Goal: Information Seeking & Learning: Compare options

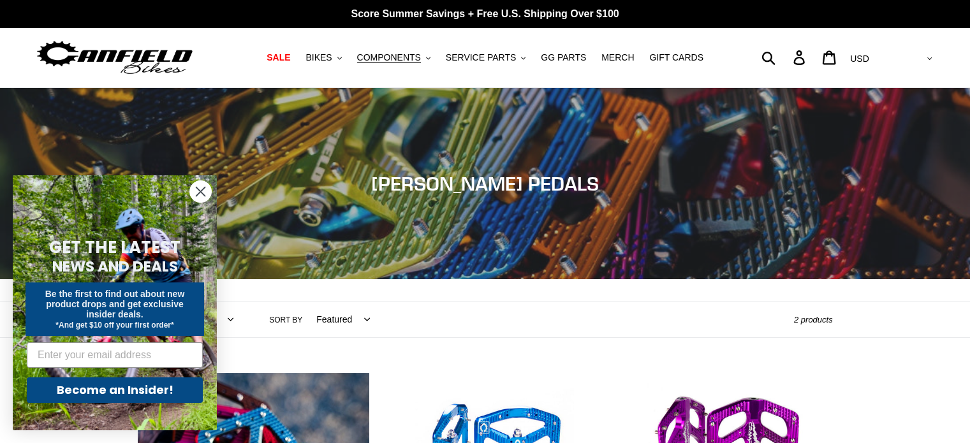
click at [201, 189] on circle "Close dialog" at bounding box center [200, 191] width 21 height 21
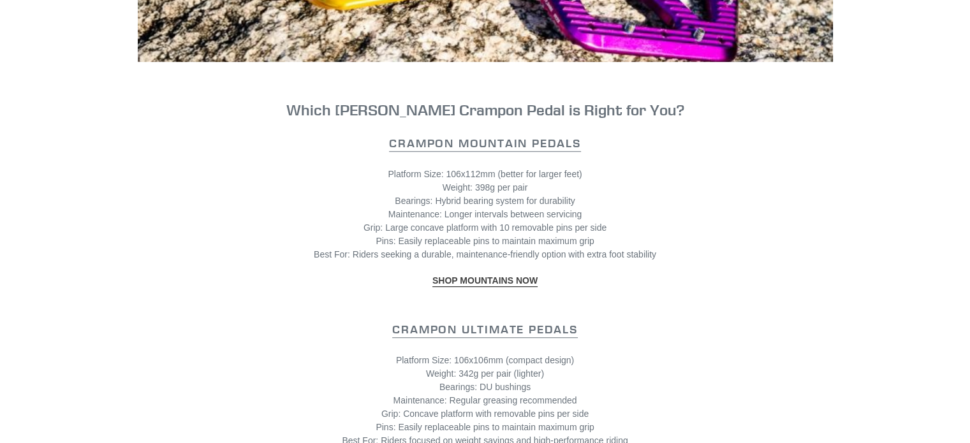
scroll to position [1148, 0]
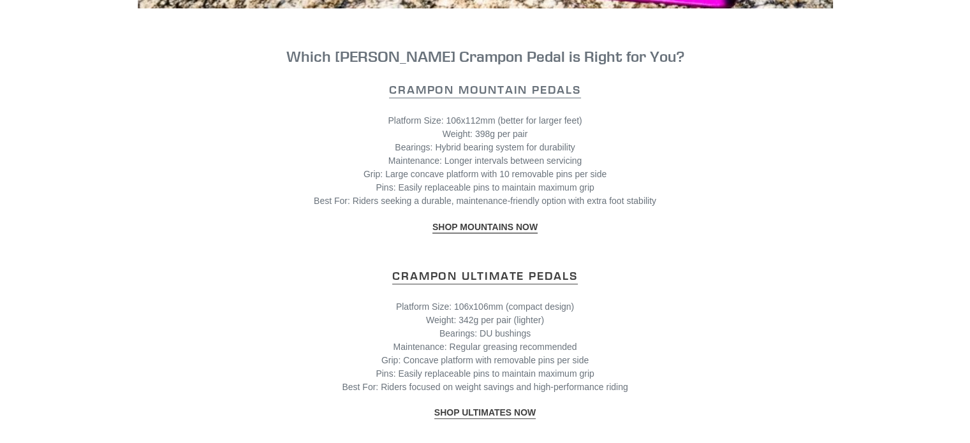
click at [507, 269] on strong "Crampon Ultimate Pedals" at bounding box center [484, 276] width 185 height 15
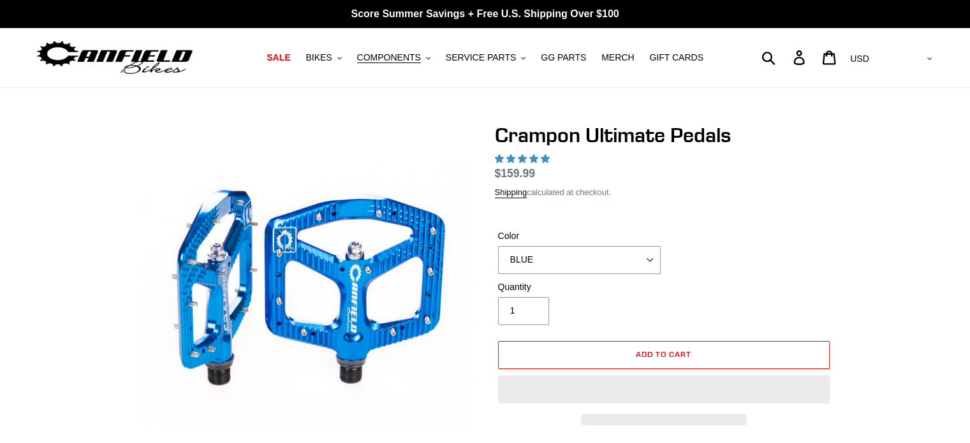
select select "highest-rating"
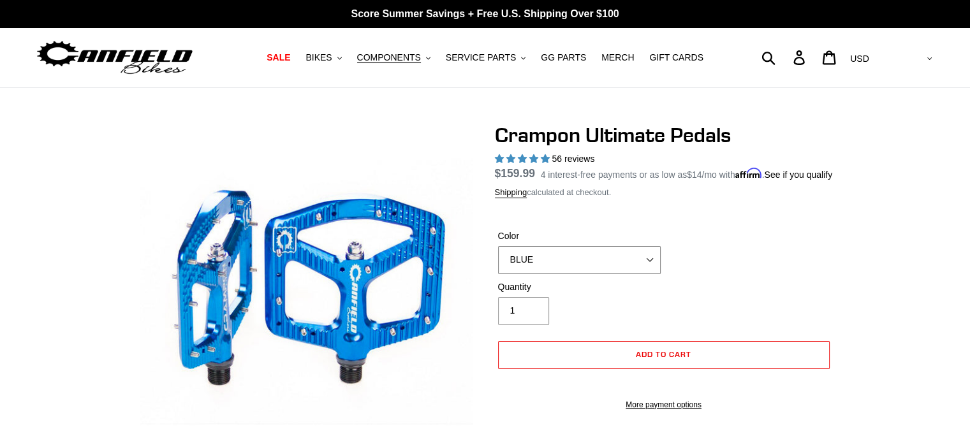
click at [640, 274] on select "BLUE RED PURPLE STEALTH BRONZE GREY TURQUOISE BLACK POLISHED BAJA GOLD PNW GREE…" at bounding box center [579, 260] width 163 height 28
click at [498, 262] on select "BLUE RED PURPLE STEALTH BRONZE GREY TURQUOISE BLACK POLISHED BAJA GOLD PNW GREE…" at bounding box center [579, 260] width 163 height 28
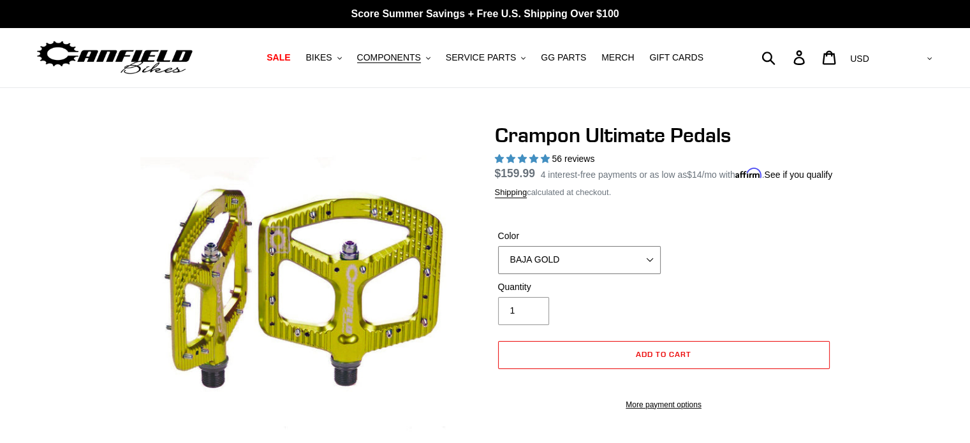
click at [601, 272] on select "BLUE RED PURPLE STEALTH BRONZE GREY TURQUOISE BLACK POLISHED BAJA GOLD PNW GREE…" at bounding box center [579, 260] width 163 height 28
click at [498, 262] on select "BLUE RED PURPLE STEALTH BRONZE GREY TURQUOISE BLACK POLISHED BAJA GOLD PNW GREE…" at bounding box center [579, 260] width 163 height 28
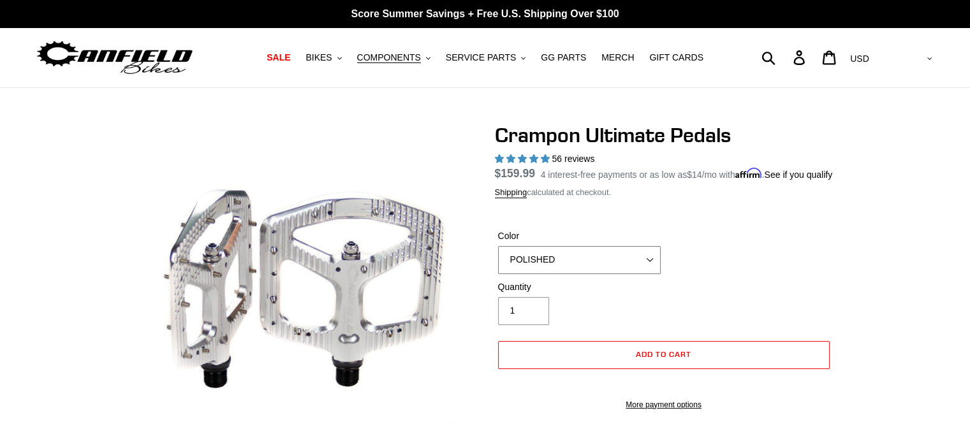
click at [598, 274] on select "BLUE RED PURPLE STEALTH BRONZE GREY TURQUOISE BLACK POLISHED BAJA GOLD PNW GREE…" at bounding box center [579, 260] width 163 height 28
click at [498, 262] on select "BLUE RED PURPLE STEALTH BRONZE GREY TURQUOISE BLACK POLISHED BAJA GOLD PNW GREE…" at bounding box center [579, 260] width 163 height 28
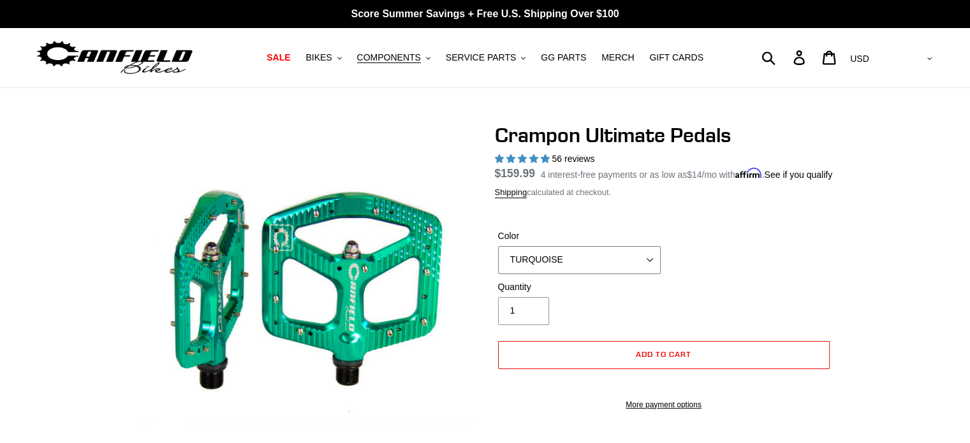
click at [574, 270] on select "BLUE RED PURPLE STEALTH BRONZE GREY TURQUOISE BLACK POLISHED BAJA GOLD PNW GREE…" at bounding box center [579, 260] width 163 height 28
click at [498, 262] on select "BLUE RED PURPLE STEALTH BRONZE GREY TURQUOISE BLACK POLISHED BAJA GOLD PNW GREE…" at bounding box center [579, 260] width 163 height 28
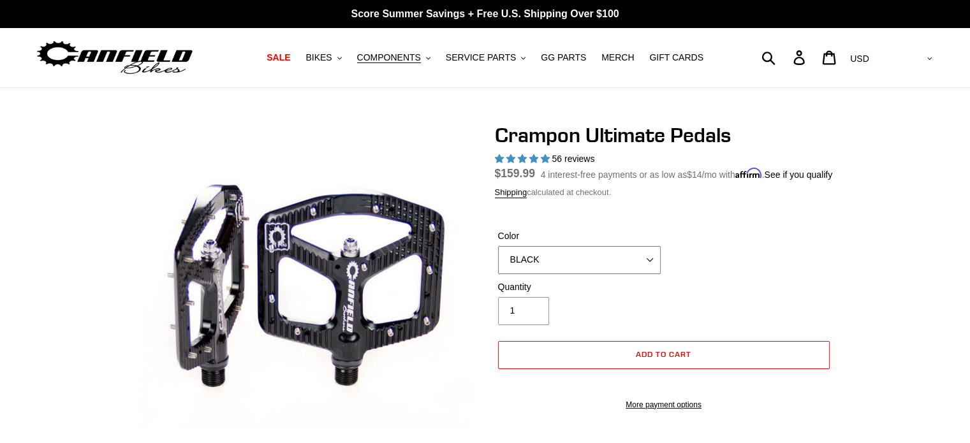
click at [603, 274] on select "BLUE RED PURPLE STEALTH BRONZE GREY TURQUOISE BLACK POLISHED BAJA GOLD PNW GREE…" at bounding box center [579, 260] width 163 height 28
click at [498, 262] on select "BLUE RED PURPLE STEALTH BRONZE GREY TURQUOISE BLACK POLISHED BAJA GOLD PNW GREE…" at bounding box center [579, 260] width 163 height 28
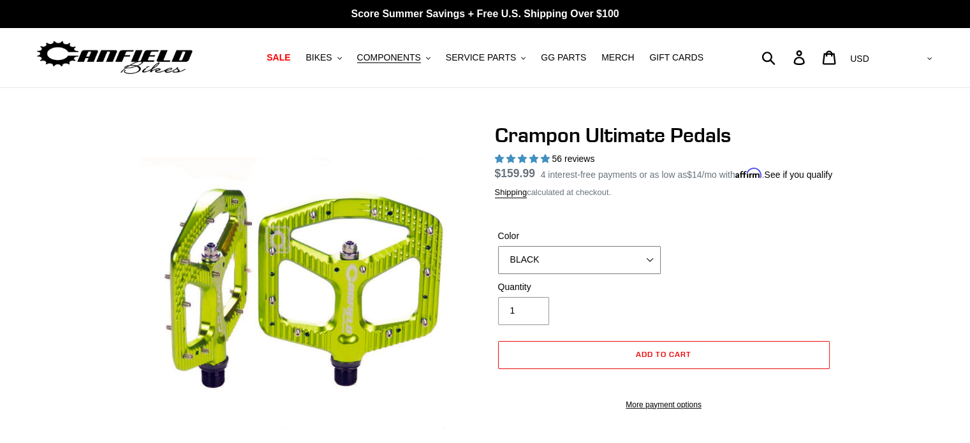
click at [595, 265] on select "BLUE RED PURPLE STEALTH BRONZE GREY TURQUOISE BLACK POLISHED BAJA GOLD PNW GREE…" at bounding box center [579, 260] width 163 height 28
click at [498, 262] on select "BLUE RED PURPLE STEALTH BRONZE GREY TURQUOISE BLACK POLISHED BAJA GOLD PNW GREE…" at bounding box center [579, 260] width 163 height 28
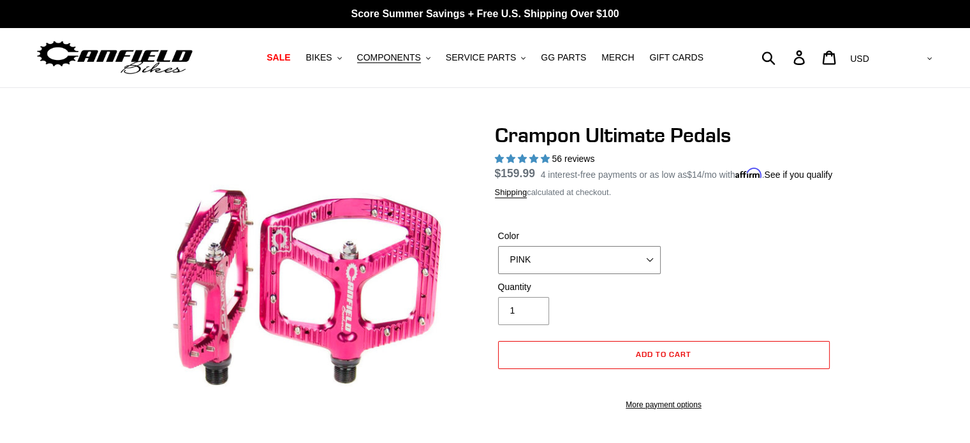
click at [591, 271] on select "BLUE RED PURPLE STEALTH BRONZE GREY TURQUOISE BLACK POLISHED BAJA GOLD PNW GREE…" at bounding box center [579, 260] width 163 height 28
click at [498, 262] on select "BLUE RED PURPLE STEALTH BRONZE GREY TURQUOISE BLACK POLISHED BAJA GOLD PNW GREE…" at bounding box center [579, 260] width 163 height 28
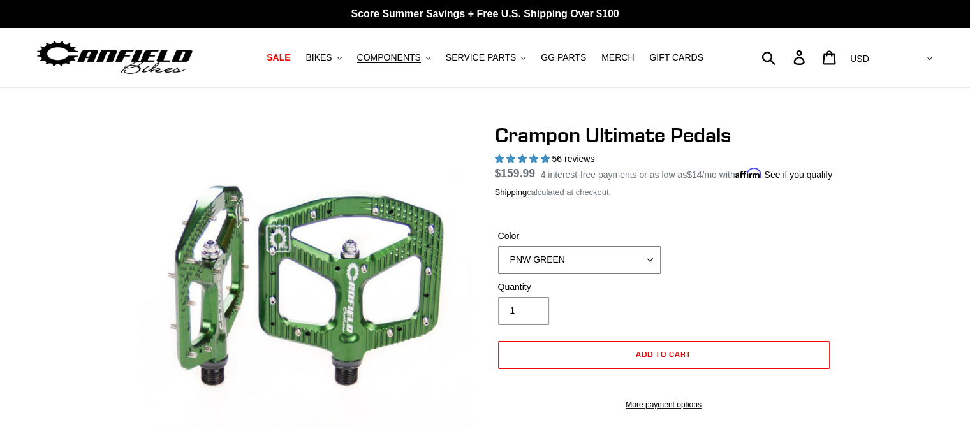
click at [565, 270] on select "BLUE RED PURPLE STEALTH BRONZE GREY TURQUOISE BLACK POLISHED BAJA GOLD PNW GREE…" at bounding box center [579, 260] width 163 height 28
click at [498, 262] on select "BLUE RED PURPLE STEALTH BRONZE GREY TURQUOISE BLACK POLISHED BAJA GOLD PNW GREE…" at bounding box center [579, 260] width 163 height 28
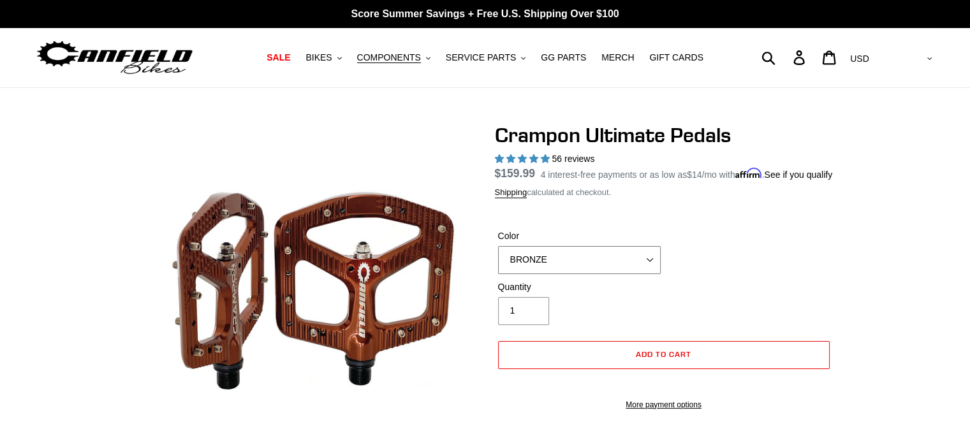
click at [584, 274] on select "BLUE RED PURPLE STEALTH BRONZE GREY TURQUOISE BLACK POLISHED BAJA GOLD PNW GREE…" at bounding box center [579, 260] width 163 height 28
click at [498, 262] on select "BLUE RED PURPLE STEALTH BRONZE GREY TURQUOISE BLACK POLISHED BAJA GOLD PNW GREE…" at bounding box center [579, 260] width 163 height 28
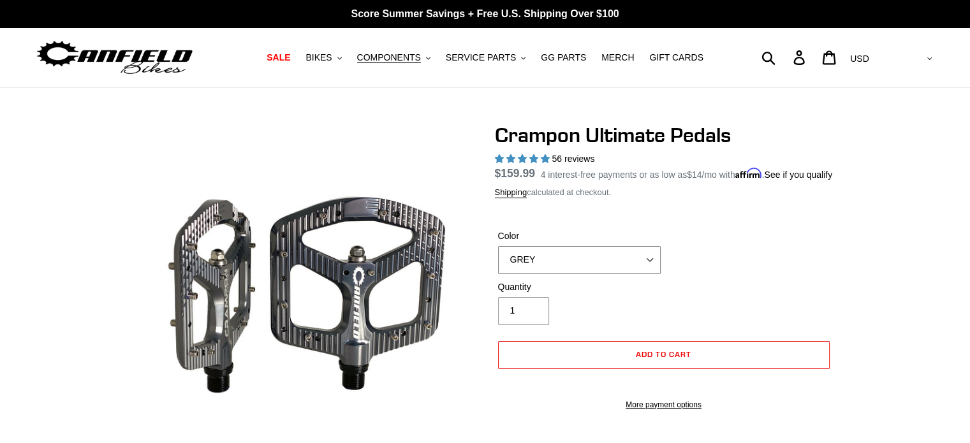
click at [599, 274] on select "BLUE RED PURPLE STEALTH BRONZE GREY TURQUOISE BLACK POLISHED BAJA GOLD PNW GREE…" at bounding box center [579, 260] width 163 height 28
click at [498, 262] on select "BLUE RED PURPLE STEALTH BRONZE GREY TURQUOISE BLACK POLISHED BAJA GOLD PNW GREE…" at bounding box center [579, 260] width 163 height 28
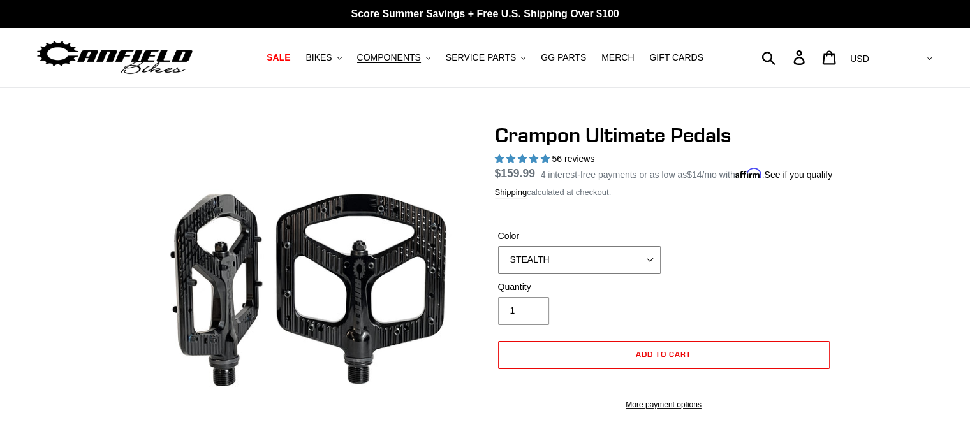
click at [599, 274] on select "BLUE RED PURPLE STEALTH BRONZE GREY TURQUOISE BLACK POLISHED BAJA GOLD PNW GREE…" at bounding box center [579, 260] width 163 height 28
click at [498, 262] on select "BLUE RED PURPLE STEALTH BRONZE GREY TURQUOISE BLACK POLISHED BAJA GOLD PNW GREE…" at bounding box center [579, 260] width 163 height 28
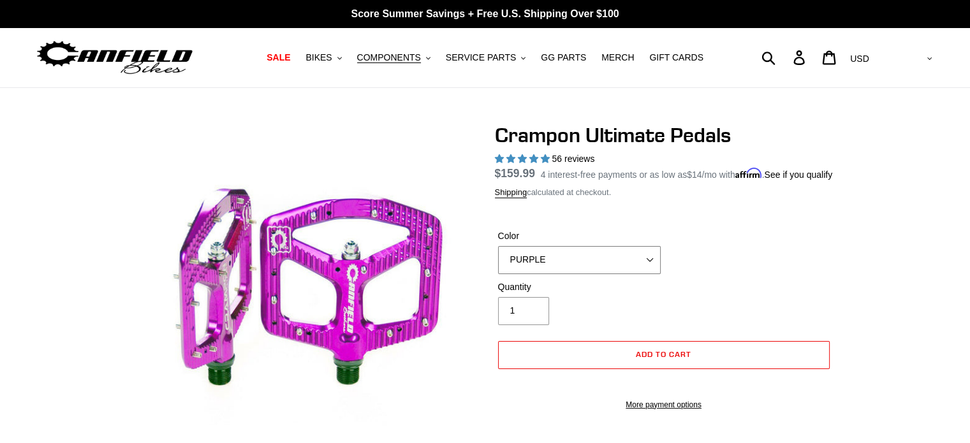
click at [585, 267] on select "BLUE RED PURPLE STEALTH BRONZE GREY TURQUOISE BLACK POLISHED BAJA GOLD PNW GREE…" at bounding box center [579, 260] width 163 height 28
click at [498, 262] on select "BLUE RED PURPLE STEALTH BRONZE GREY TURQUOISE BLACK POLISHED BAJA GOLD PNW GREE…" at bounding box center [579, 260] width 163 height 28
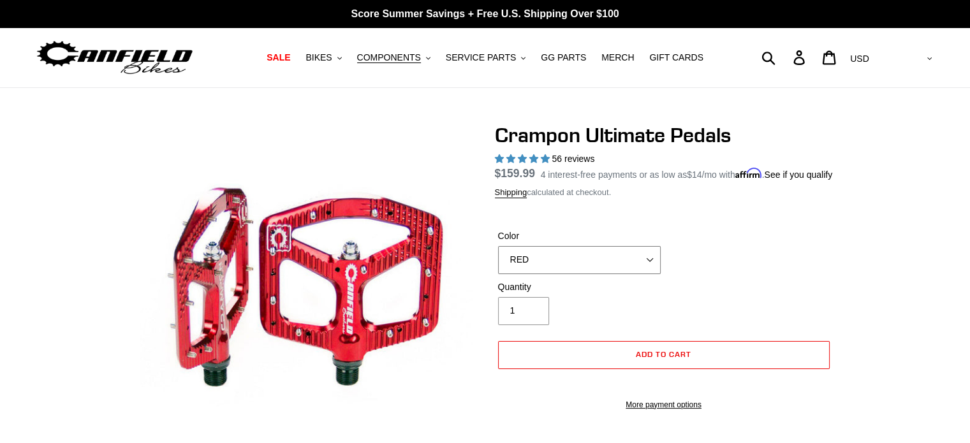
drag, startPoint x: 592, startPoint y: 280, endPoint x: 593, endPoint y: 270, distance: 10.3
click at [592, 274] on select "BLUE RED PURPLE STEALTH BRONZE GREY TURQUOISE BLACK POLISHED BAJA GOLD PNW GREE…" at bounding box center [579, 260] width 163 height 28
click at [498, 262] on select "BLUE RED PURPLE STEALTH BRONZE GREY TURQUOISE BLACK POLISHED BAJA GOLD PNW GREE…" at bounding box center [579, 260] width 163 height 28
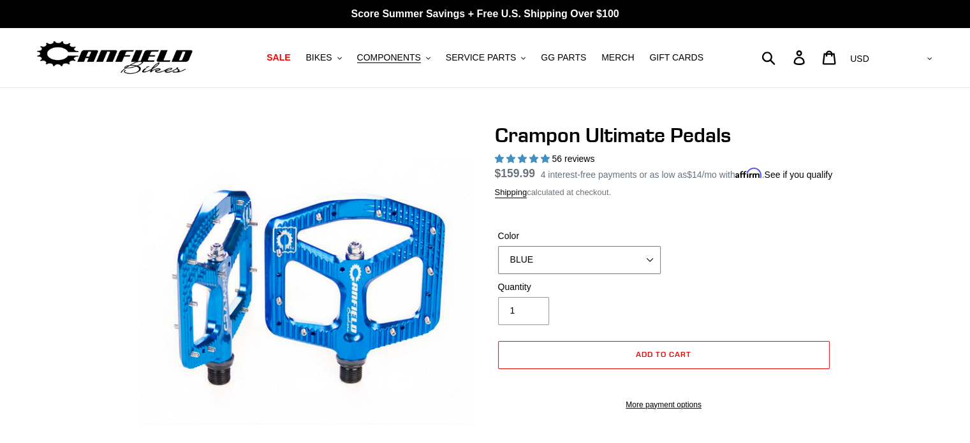
drag, startPoint x: 570, startPoint y: 282, endPoint x: 568, endPoint y: 275, distance: 7.3
click at [570, 274] on select "BLUE RED PURPLE STEALTH BRONZE GREY TURQUOISE BLACK POLISHED BAJA GOLD PNW GREE…" at bounding box center [579, 260] width 163 height 28
select select "POLISHED"
click at [498, 262] on select "BLUE RED PURPLE STEALTH BRONZE GREY TURQUOISE BLACK POLISHED BAJA GOLD PNW GREE…" at bounding box center [579, 260] width 163 height 28
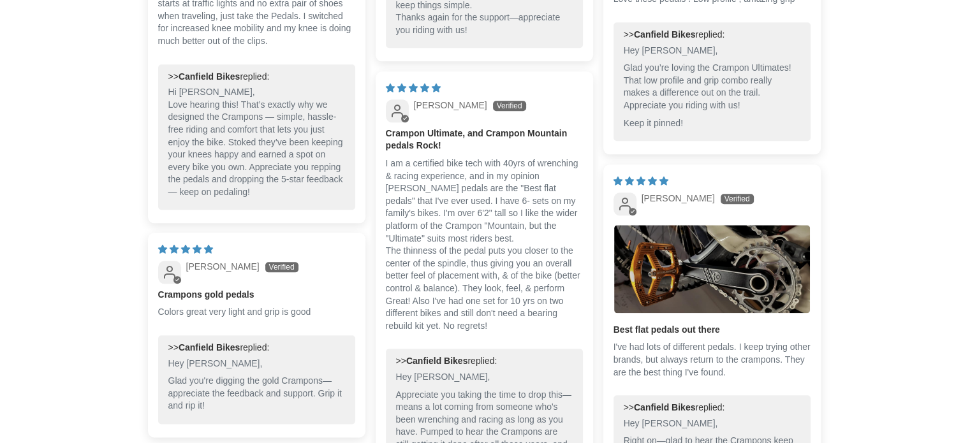
scroll to position [1467, 0]
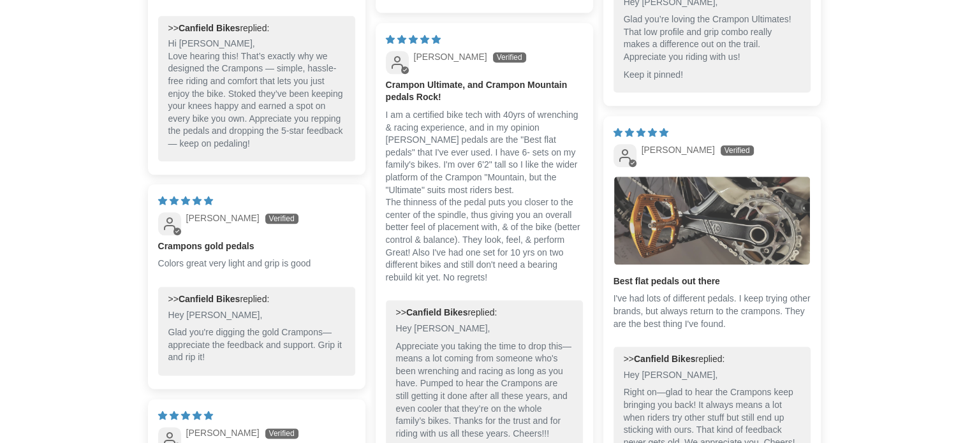
click at [760, 232] on img "Link to user picture 1" at bounding box center [712, 221] width 196 height 88
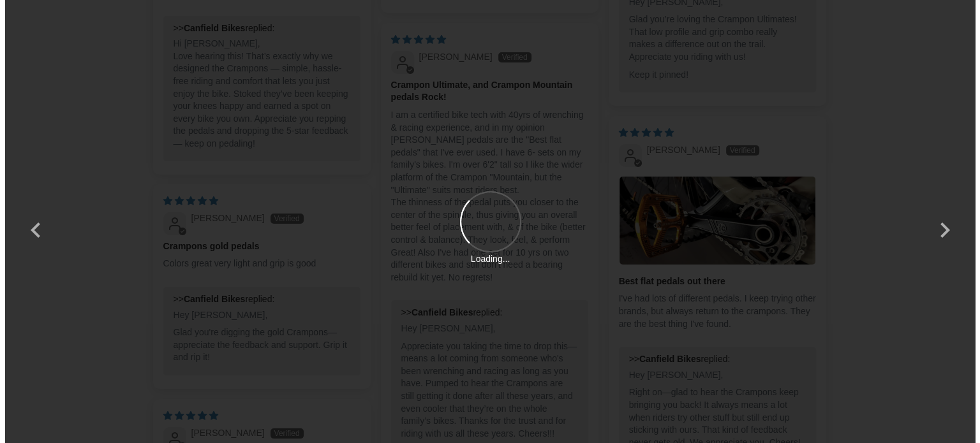
scroll to position [0, 0]
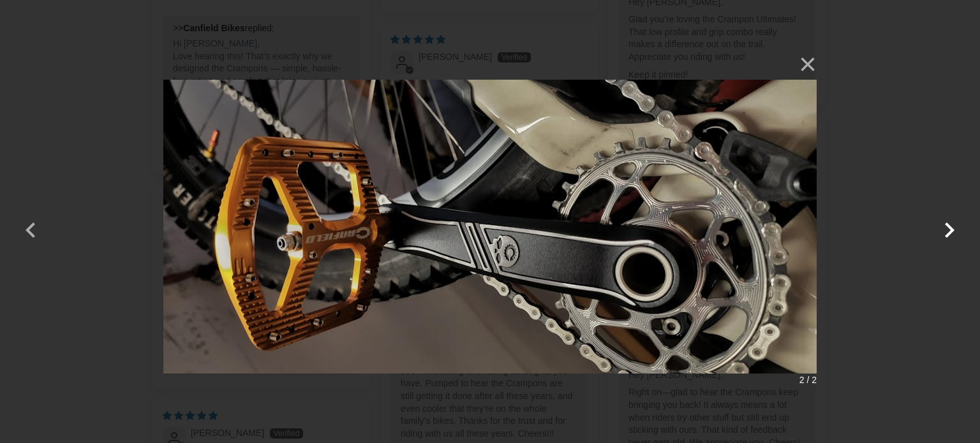
click at [953, 233] on button "button" at bounding box center [949, 222] width 31 height 31
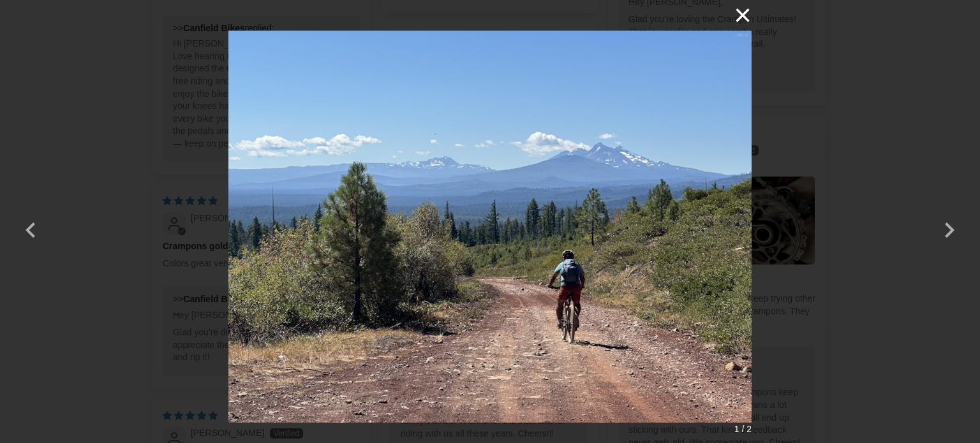
click at [734, 13] on button "×" at bounding box center [736, 15] width 31 height 31
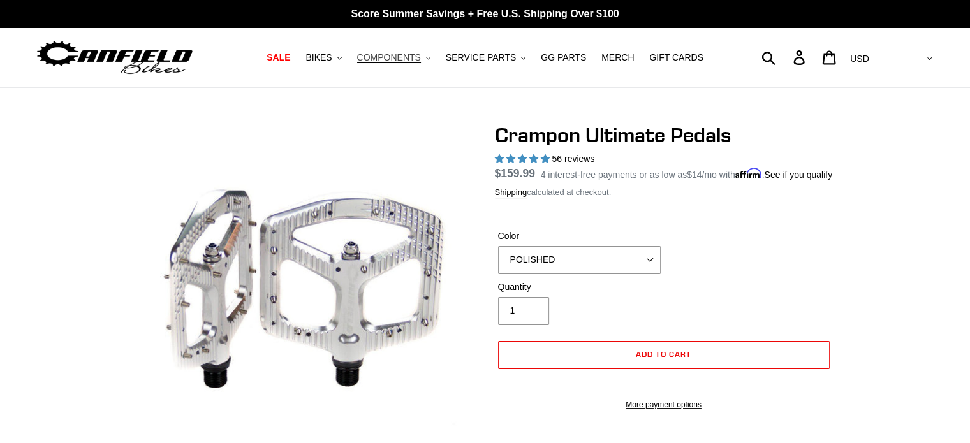
click at [398, 59] on span "COMPONENTS" at bounding box center [389, 57] width 64 height 11
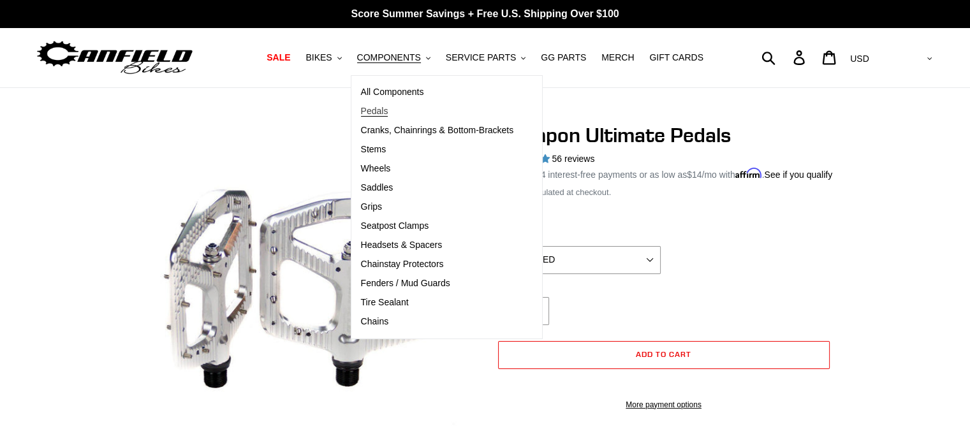
click at [389, 112] on span "Pedals" at bounding box center [374, 111] width 27 height 11
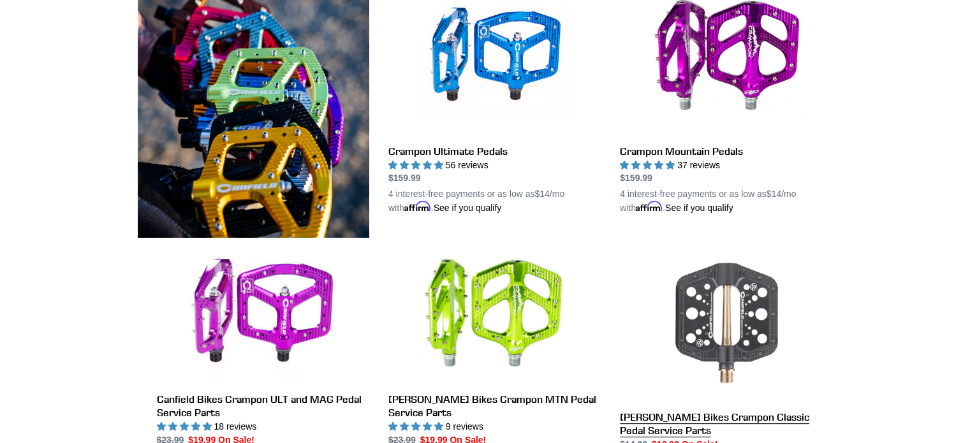
scroll to position [319, 0]
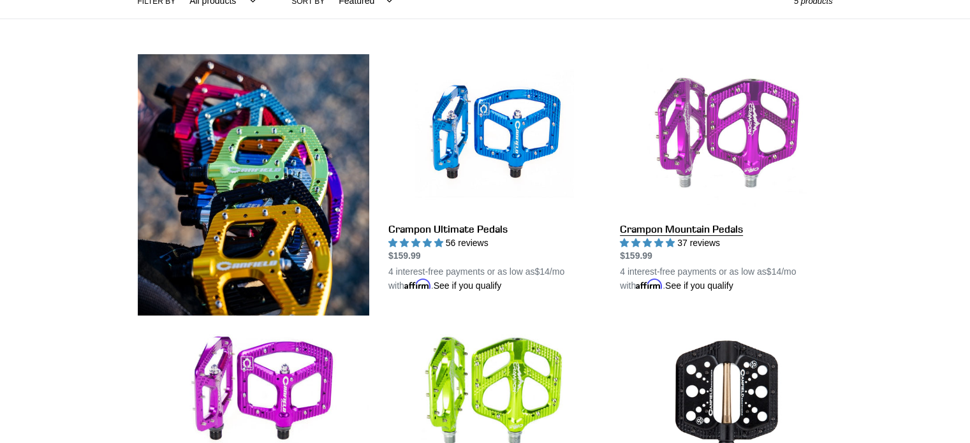
click at [775, 131] on link "Crampon Mountain Pedals" at bounding box center [726, 173] width 212 height 239
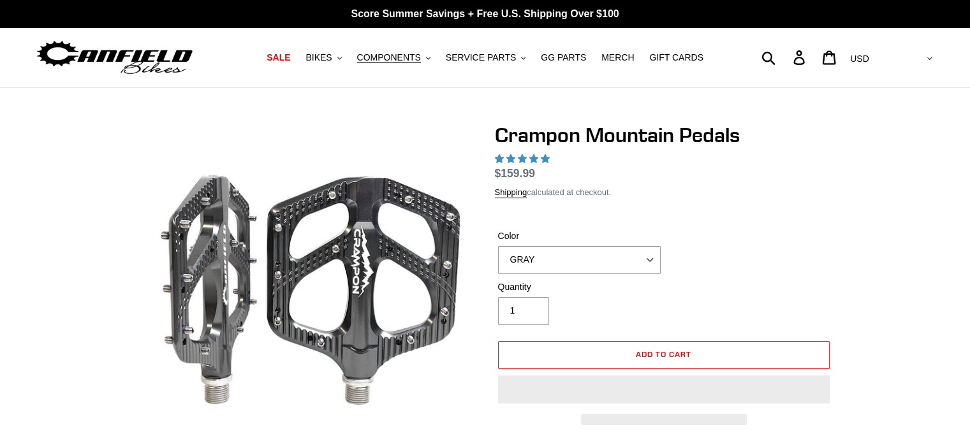
select select "highest-rating"
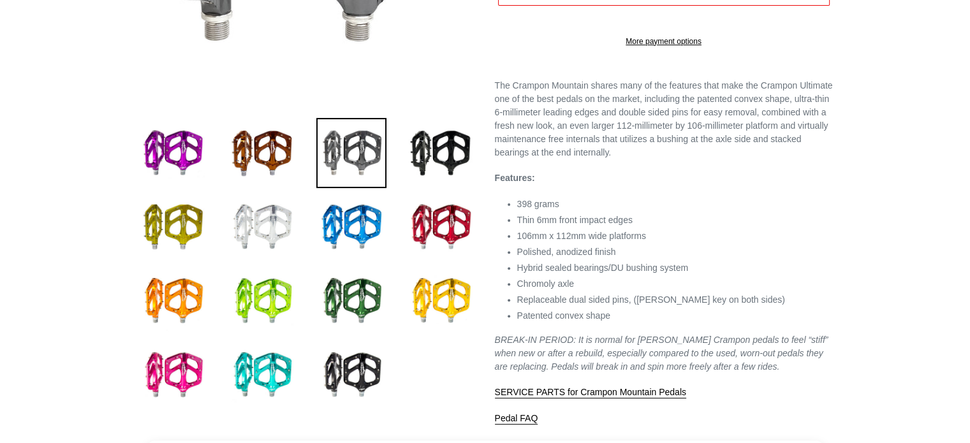
scroll to position [383, 0]
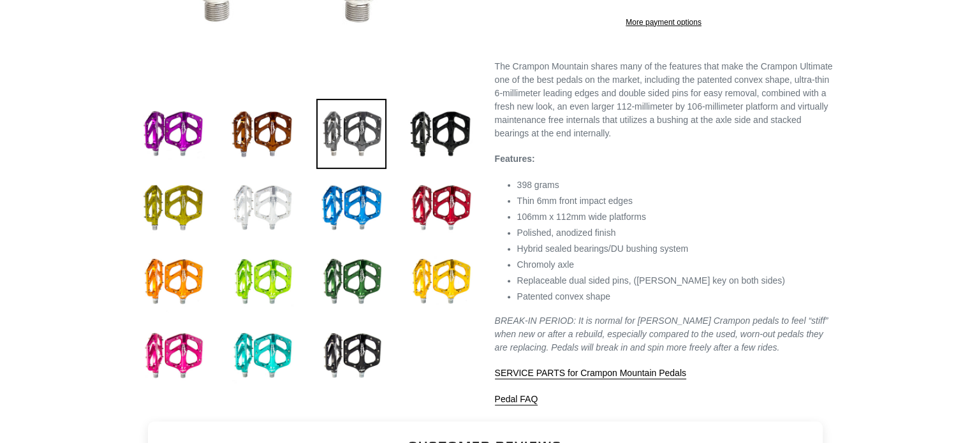
click at [267, 207] on img at bounding box center [262, 208] width 70 height 70
select select "POLISHED"
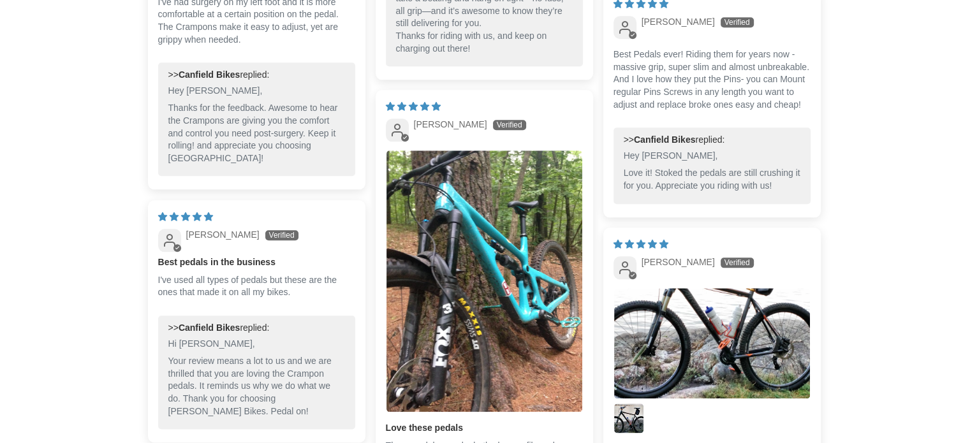
scroll to position [1467, 0]
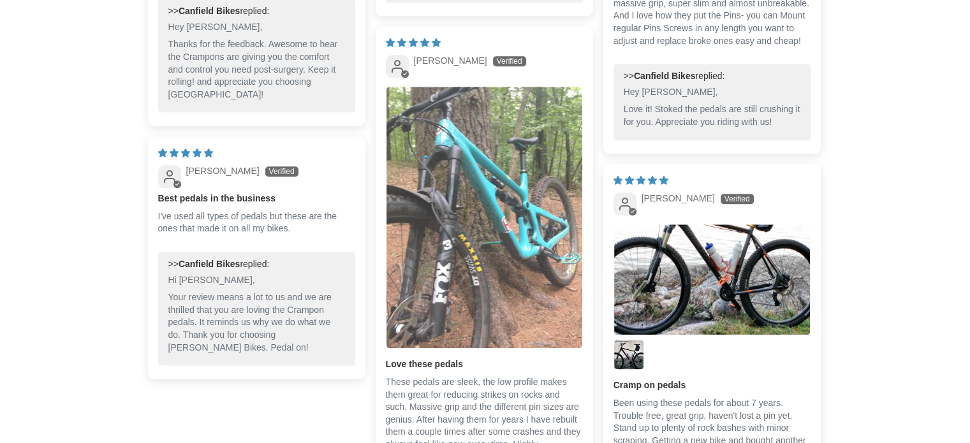
click at [510, 318] on img "Link to user picture 1" at bounding box center [485, 218] width 196 height 262
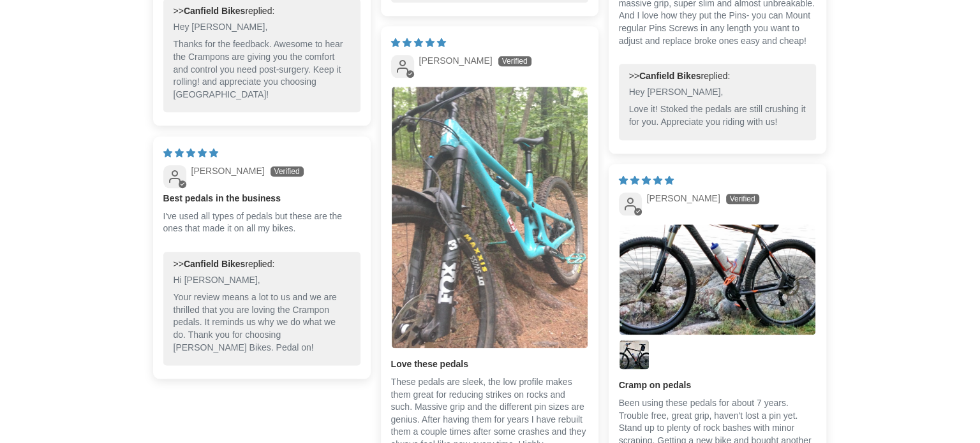
scroll to position [0, 0]
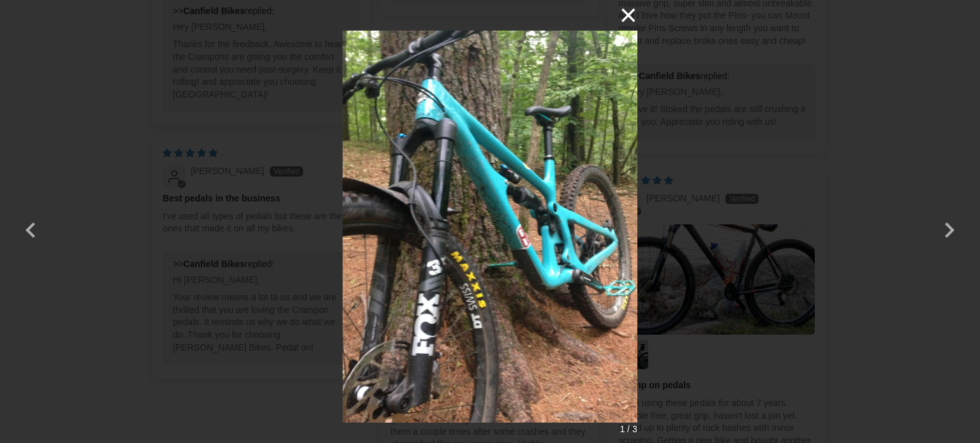
click at [629, 17] on button "×" at bounding box center [622, 15] width 31 height 31
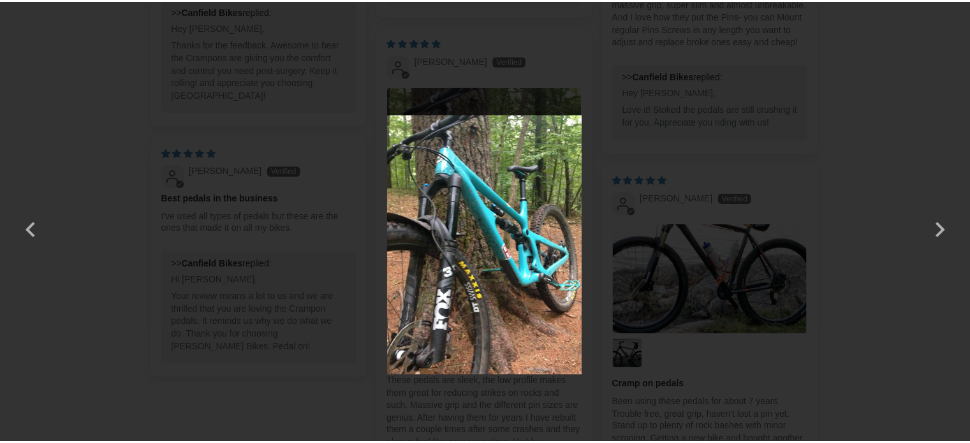
scroll to position [1467, 0]
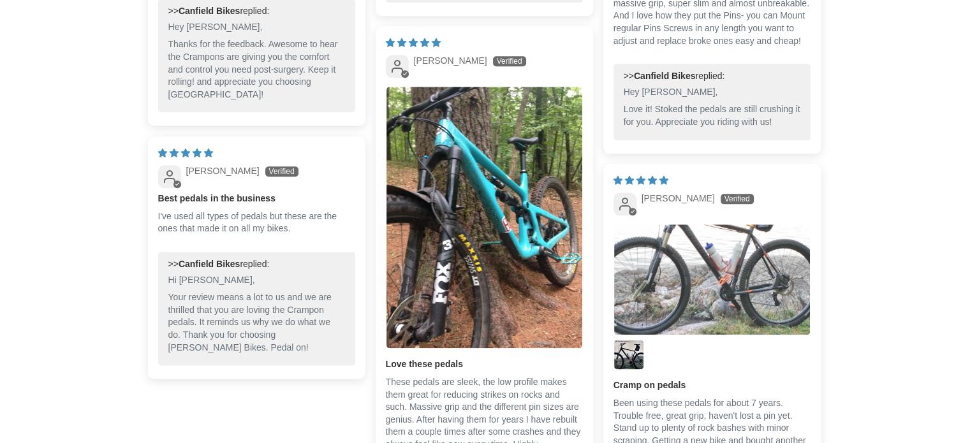
click at [748, 313] on img "Link to user picture 1" at bounding box center [712, 280] width 196 height 110
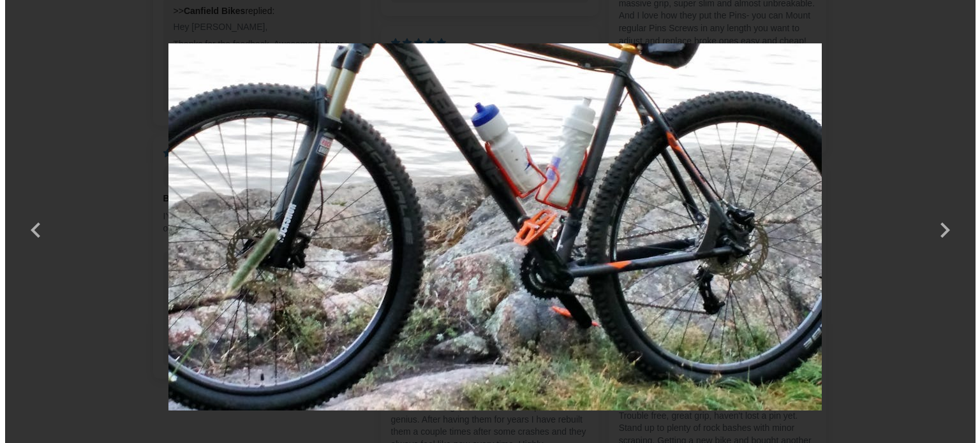
scroll to position [0, 0]
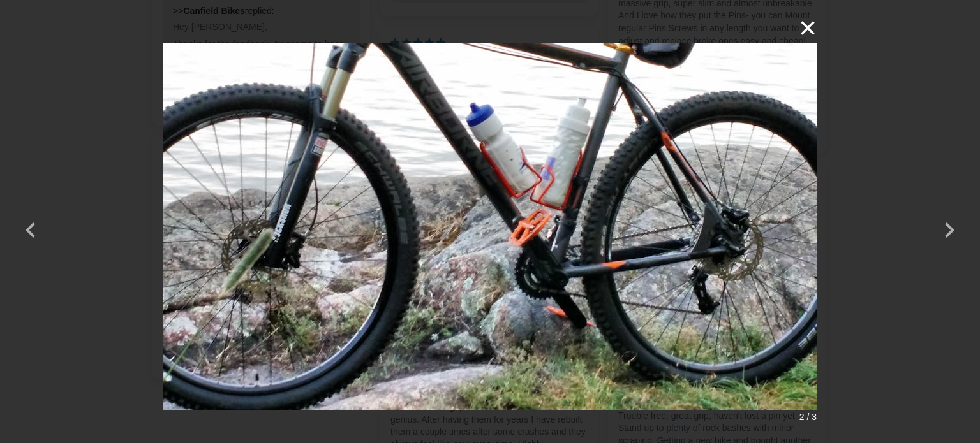
click at [811, 30] on button "×" at bounding box center [801, 28] width 31 height 31
